Goal: Information Seeking & Learning: Learn about a topic

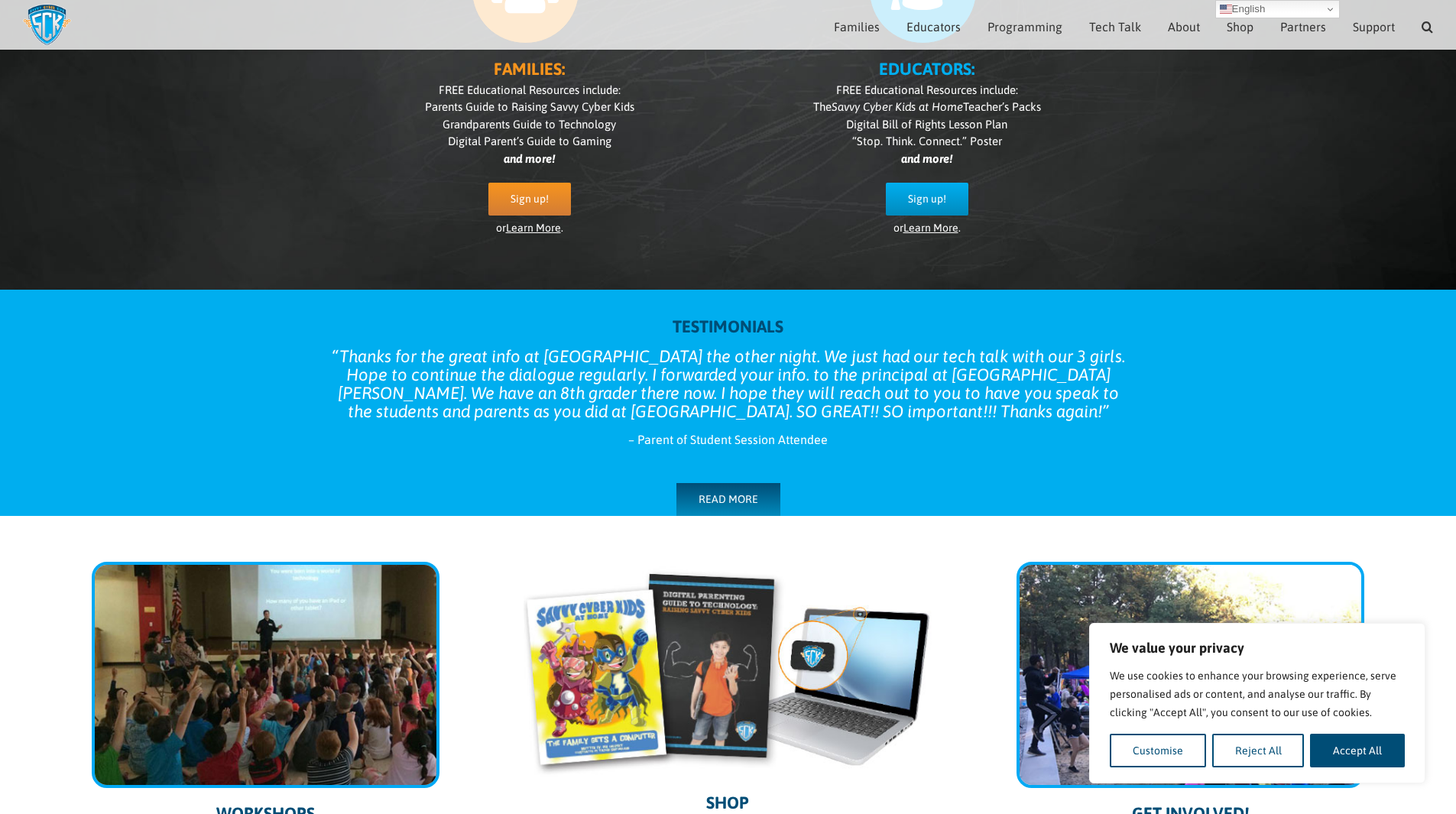
scroll to position [77, 0]
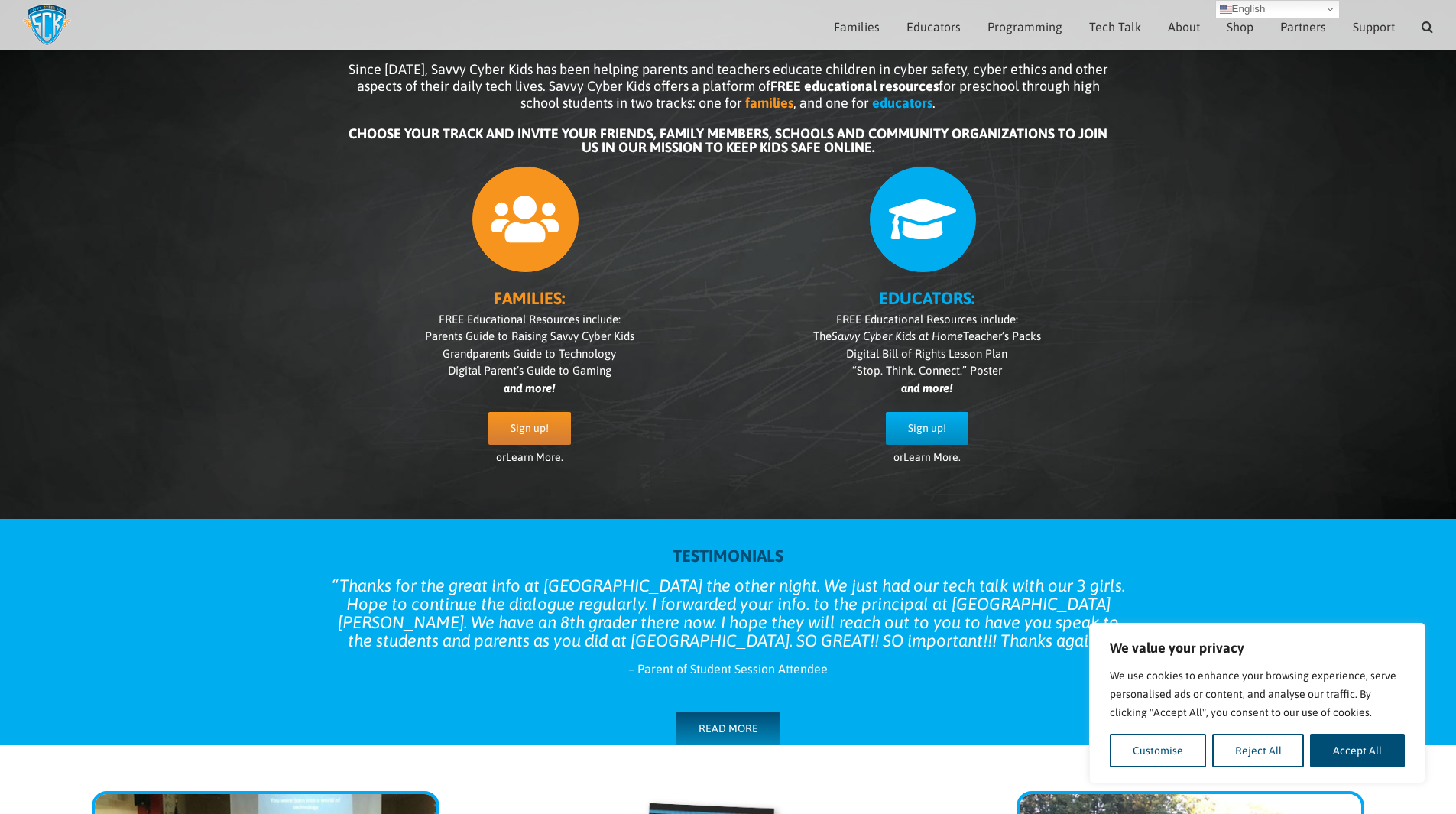
click at [601, 86] on span "Since [DATE], Savvy Cyber Kids has been helping parents and teachers educate ch…" at bounding box center [728, 86] width 760 height 50
click at [621, 167] on div at bounding box center [529, 216] width 367 height 116
drag, startPoint x: 621, startPoint y: 167, endPoint x: 627, endPoint y: 221, distance: 54.3
click at [627, 217] on div at bounding box center [529, 216] width 367 height 116
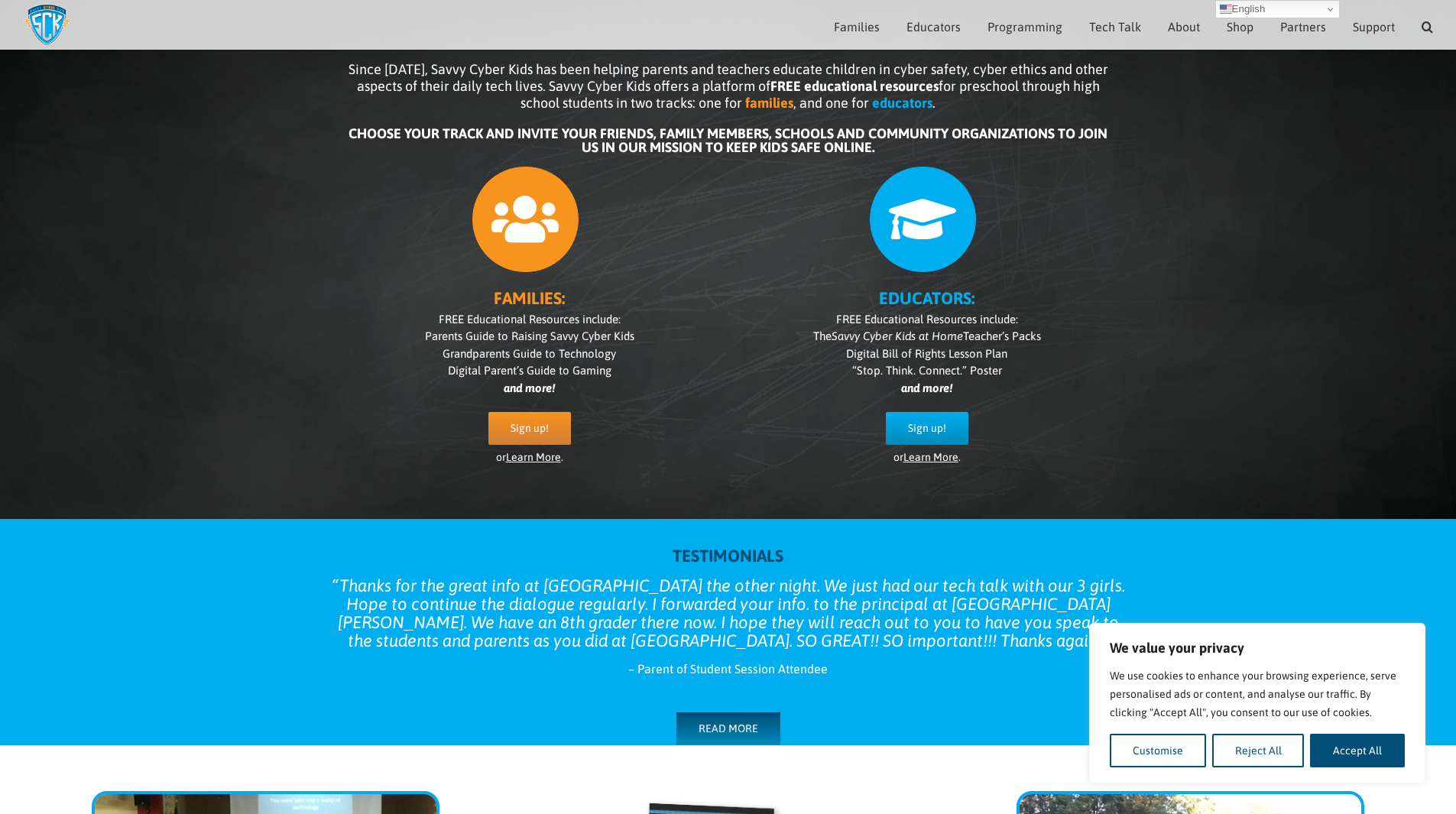
drag, startPoint x: 627, startPoint y: 221, endPoint x: 1293, endPoint y: 575, distance: 754.2
click at [1293, 575] on div "TESTIMONIALS Thanks for the great info at [PERSON_NAME] the other night. We jus…" at bounding box center [728, 632] width 1456 height 225
click at [1363, 757] on button "Accept All" at bounding box center [1357, 750] width 95 height 34
checkbox input "true"
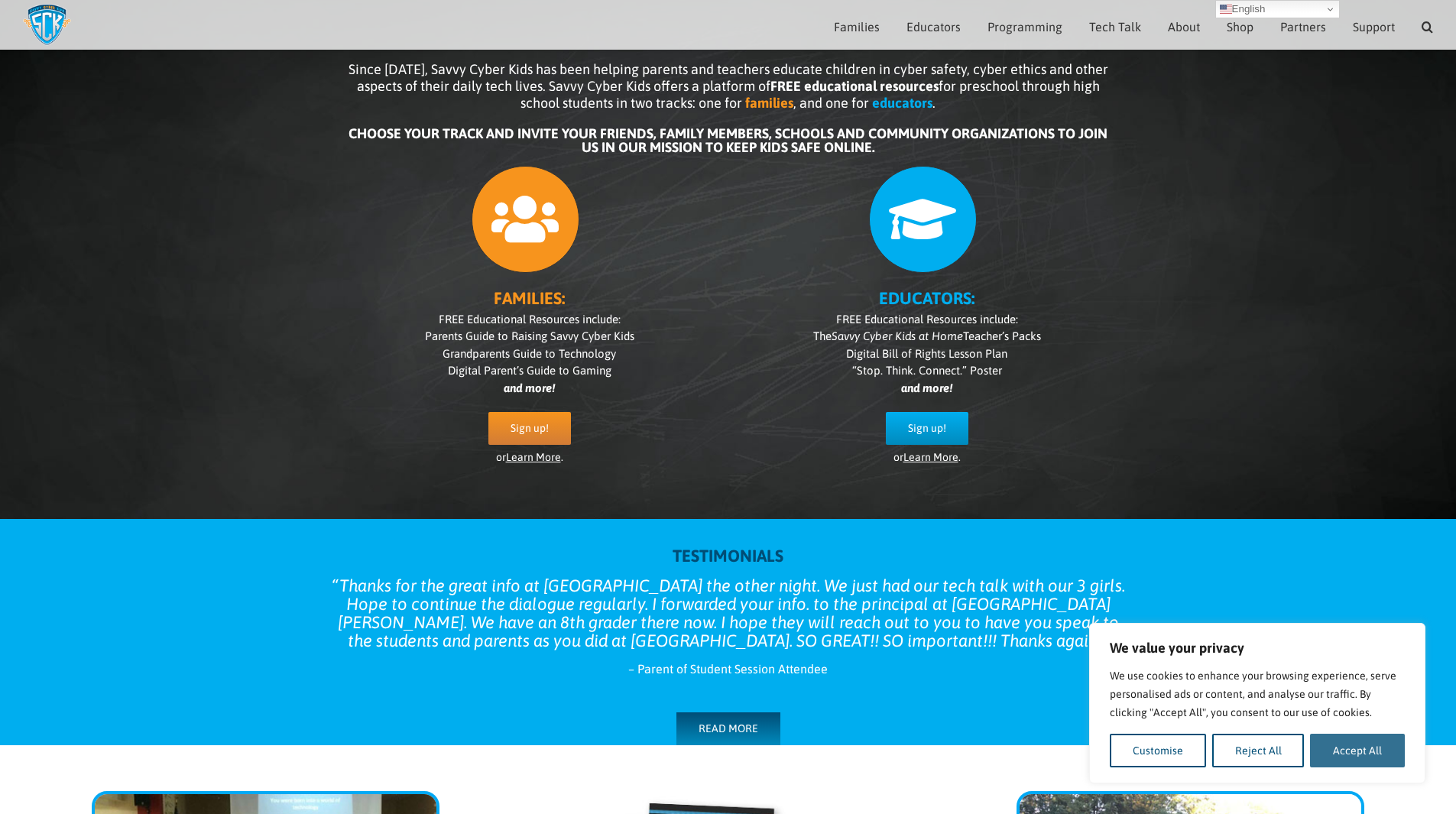
checkbox input "true"
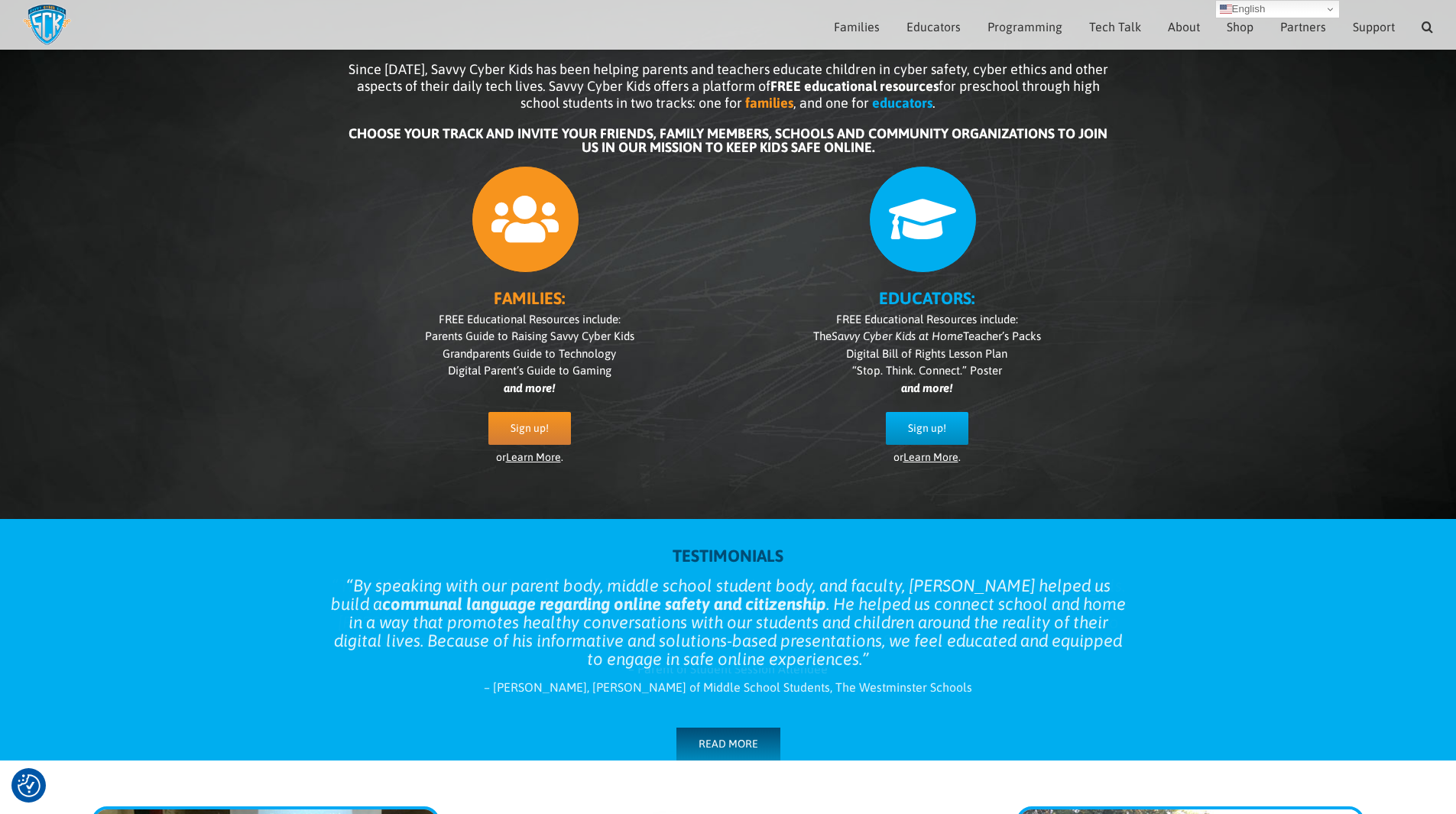
scroll to position [0, 0]
click at [1113, 291] on div "Since [DATE], Savvy Cyber Kids has been helping parents and teachers educate ch…" at bounding box center [728, 275] width 841 height 458
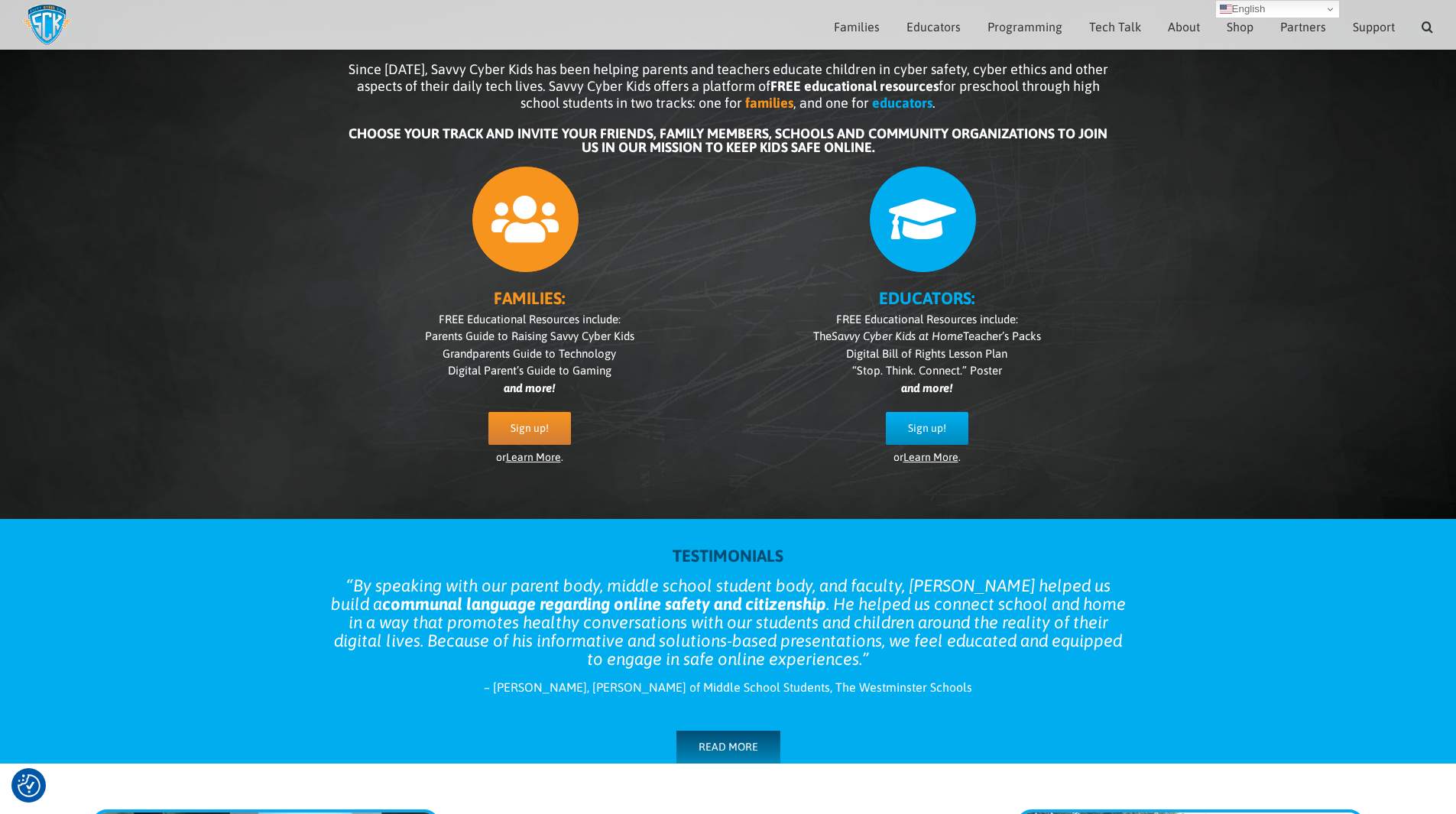
click at [1114, 290] on div "Since [DATE], Savvy Cyber Kids has been helping parents and teachers educate ch…" at bounding box center [728, 275] width 841 height 458
click at [1116, 292] on div "Since [DATE], Savvy Cyber Kids has been helping parents and teachers educate ch…" at bounding box center [728, 275] width 841 height 458
click at [1116, 293] on div "Since [DATE], Savvy Cyber Kids has been helping parents and teachers educate ch…" at bounding box center [728, 275] width 841 height 458
drag, startPoint x: 1189, startPoint y: 446, endPoint x: 1166, endPoint y: 441, distance: 23.5
click at [1166, 441] on div "Since [DATE], Savvy Cyber Kids has been helping parents and teachers educate ch…" at bounding box center [728, 251] width 1456 height 534
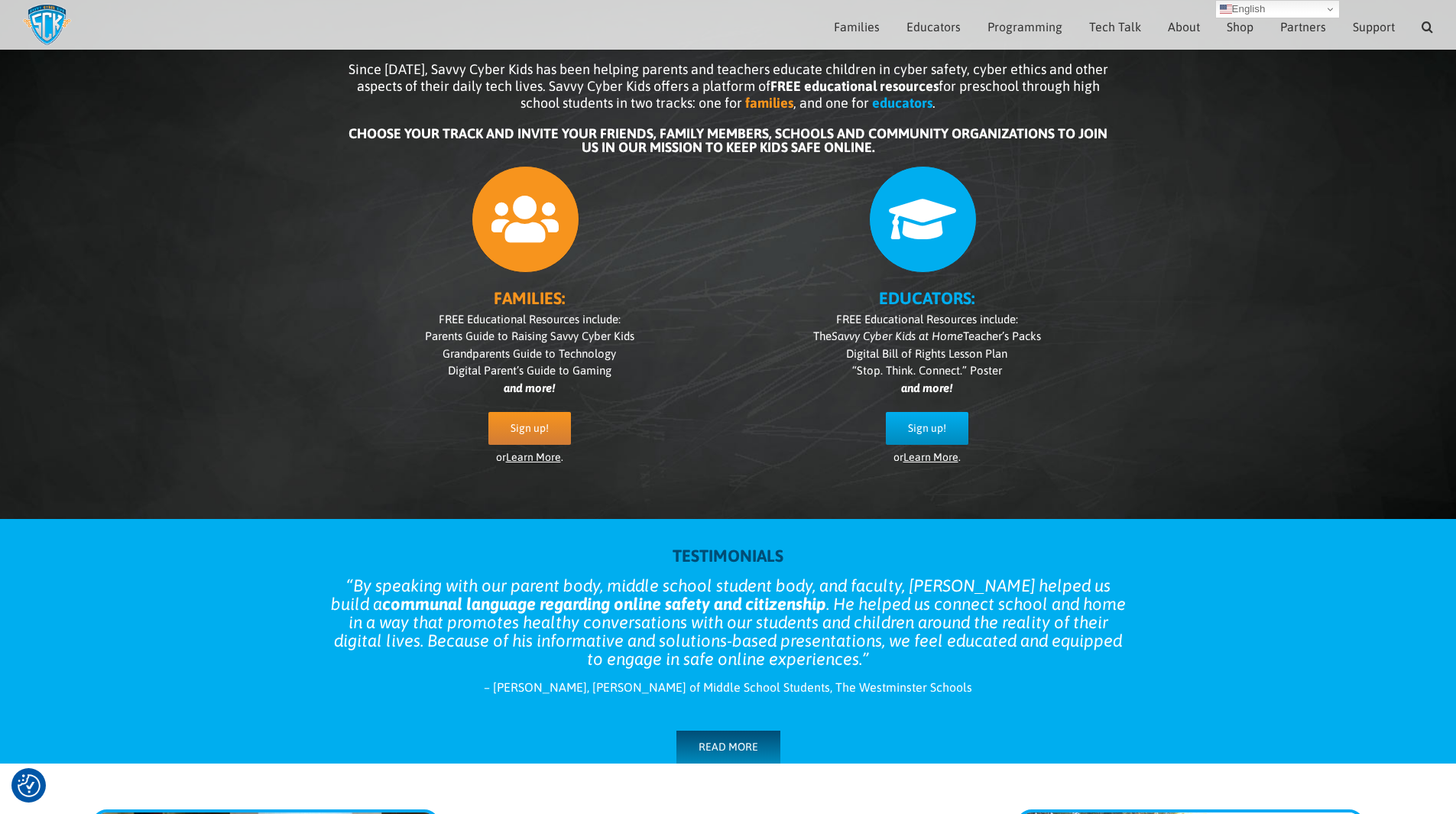
drag, startPoint x: 1155, startPoint y: 430, endPoint x: 1161, endPoint y: 396, distance: 34.5
click at [1159, 419] on div "Since [DATE], Savvy Cyber Kids has been helping parents and teachers educate ch…" at bounding box center [728, 251] width 1456 height 534
drag, startPoint x: 1161, startPoint y: 396, endPoint x: 1058, endPoint y: 322, distance: 126.8
click at [1068, 329] on div "Since [DATE], Savvy Cyber Kids has been helping parents and teachers educate ch…" at bounding box center [728, 251] width 1456 height 534
click at [1058, 322] on p "FREE Educational Resources include: The Savvy Cyber Kids at Home Teacher’s Pack…" at bounding box center [927, 354] width 367 height 87
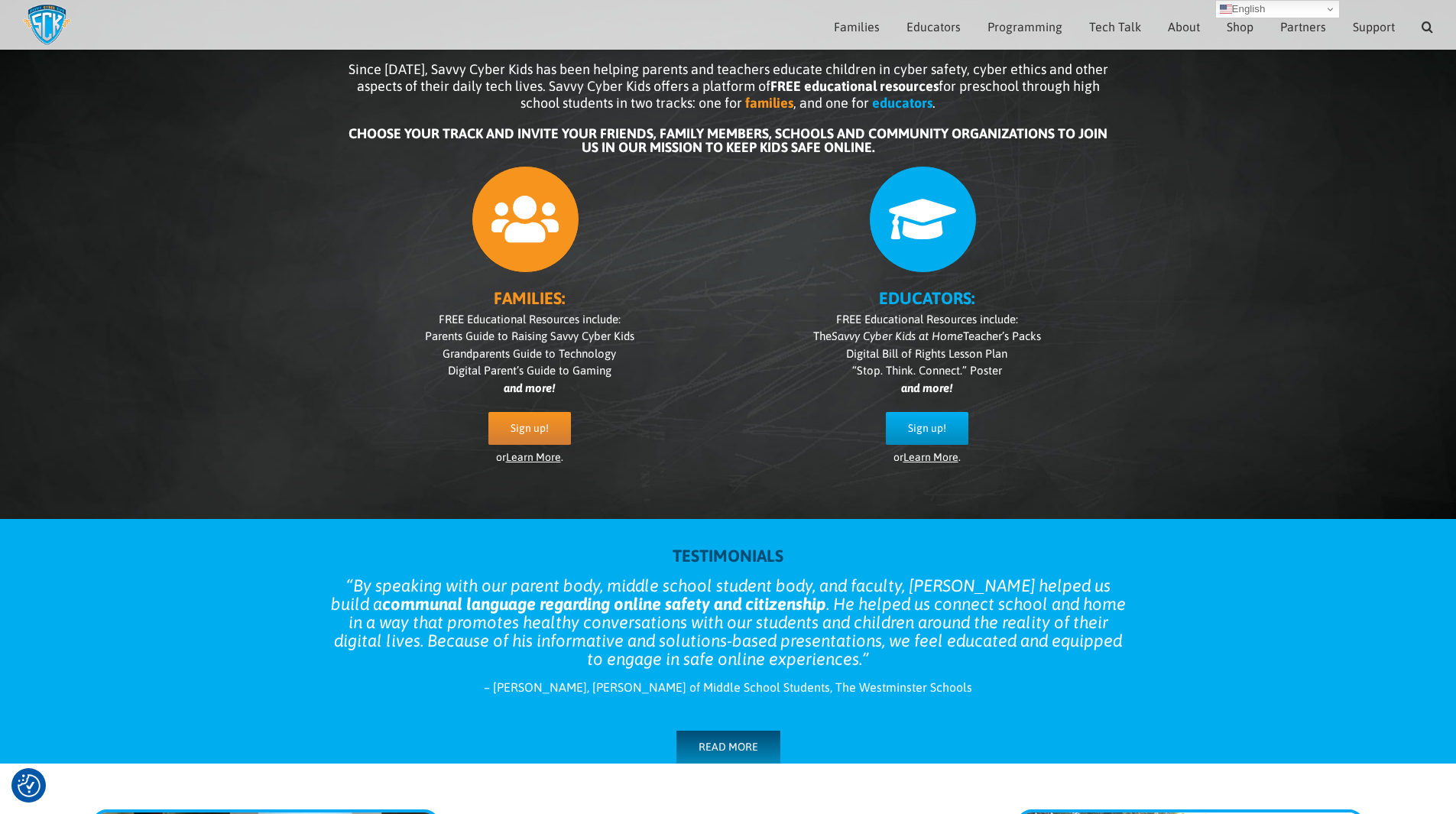
drag, startPoint x: 1058, startPoint y: 322, endPoint x: 1175, endPoint y: 170, distance: 191.8
click at [1175, 170] on div "Since [DATE], Savvy Cyber Kids has been helping parents and teachers educate ch…" at bounding box center [728, 251] width 1456 height 534
